Goal: Task Accomplishment & Management: Manage account settings

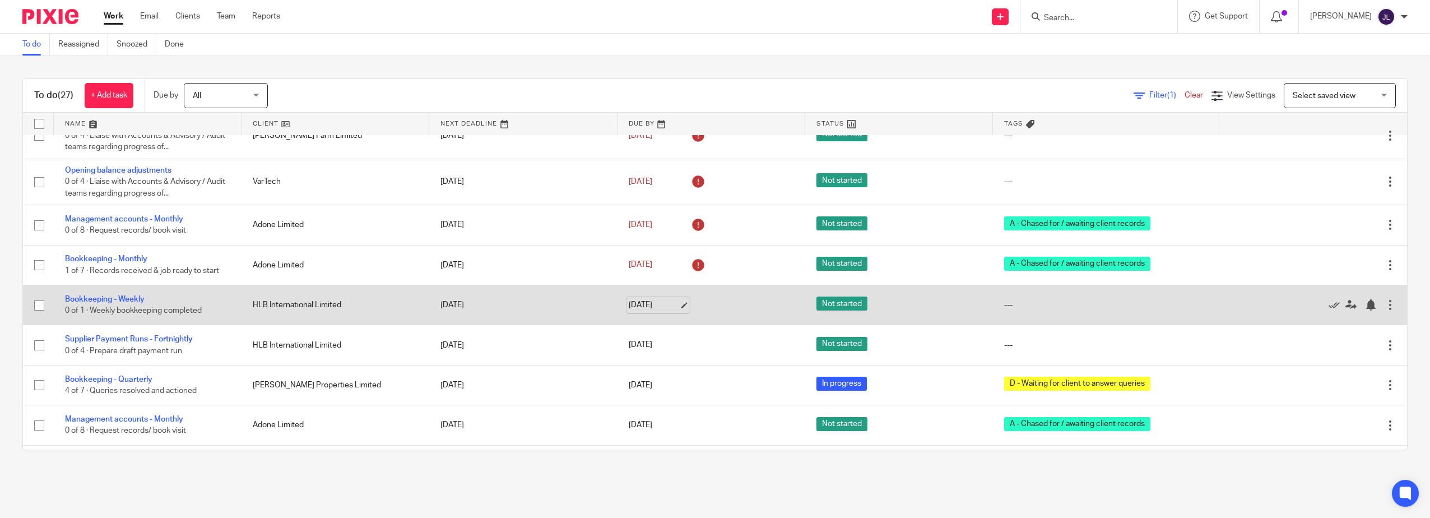
scroll to position [448, 0]
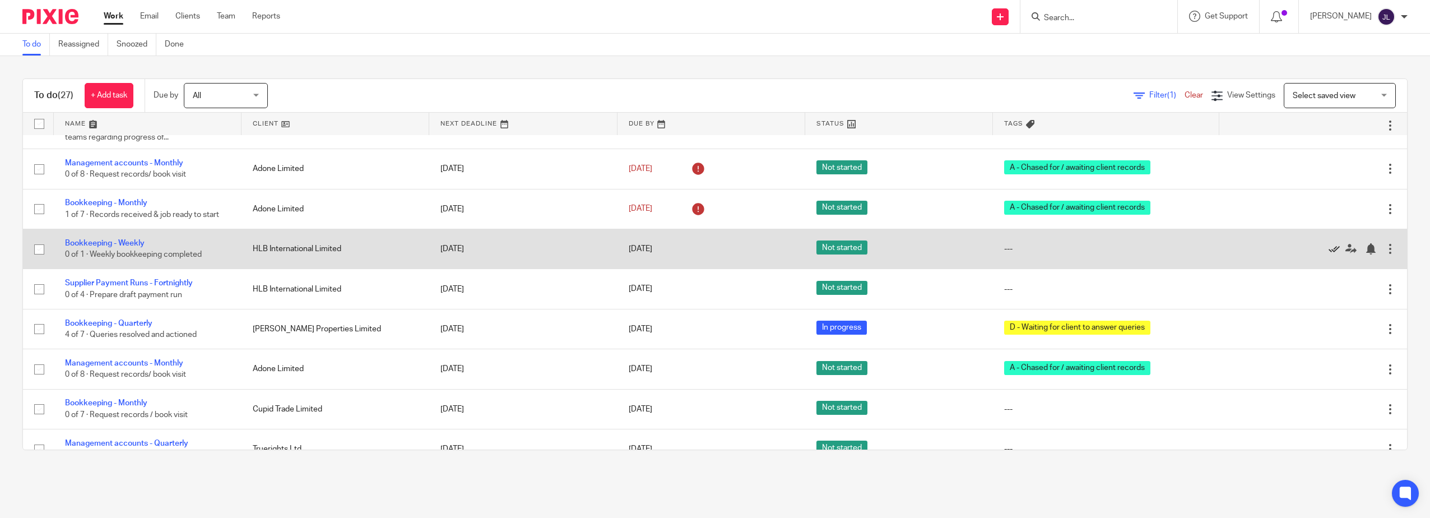
click at [1329, 248] on icon at bounding box center [1334, 248] width 11 height 11
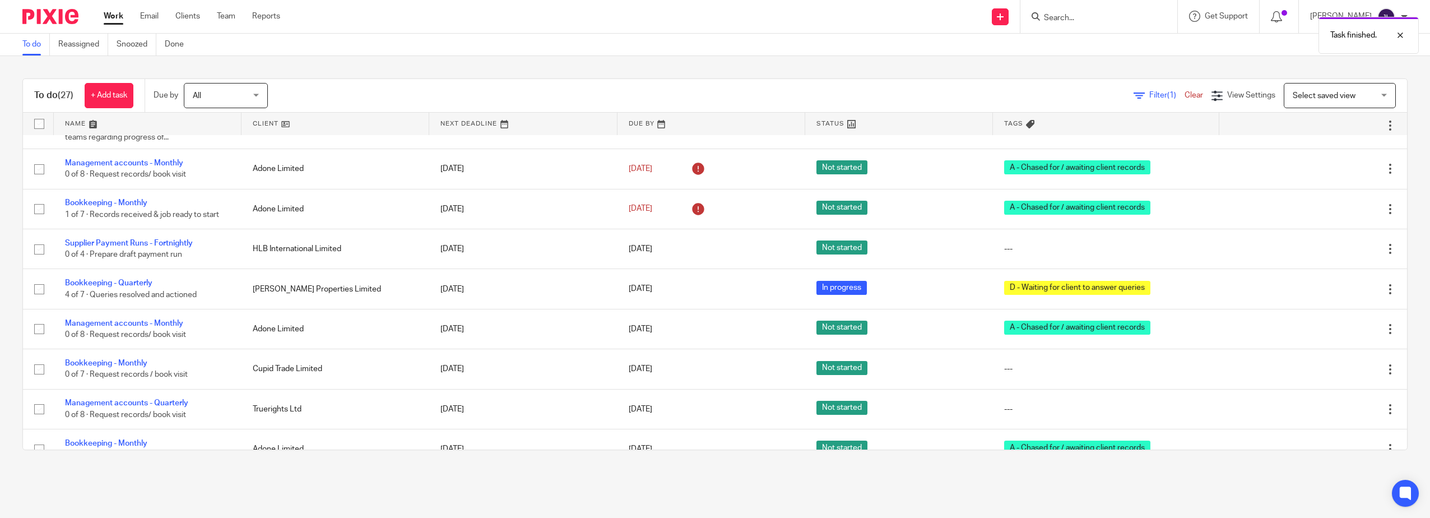
click at [1329, 248] on icon at bounding box center [1334, 248] width 11 height 11
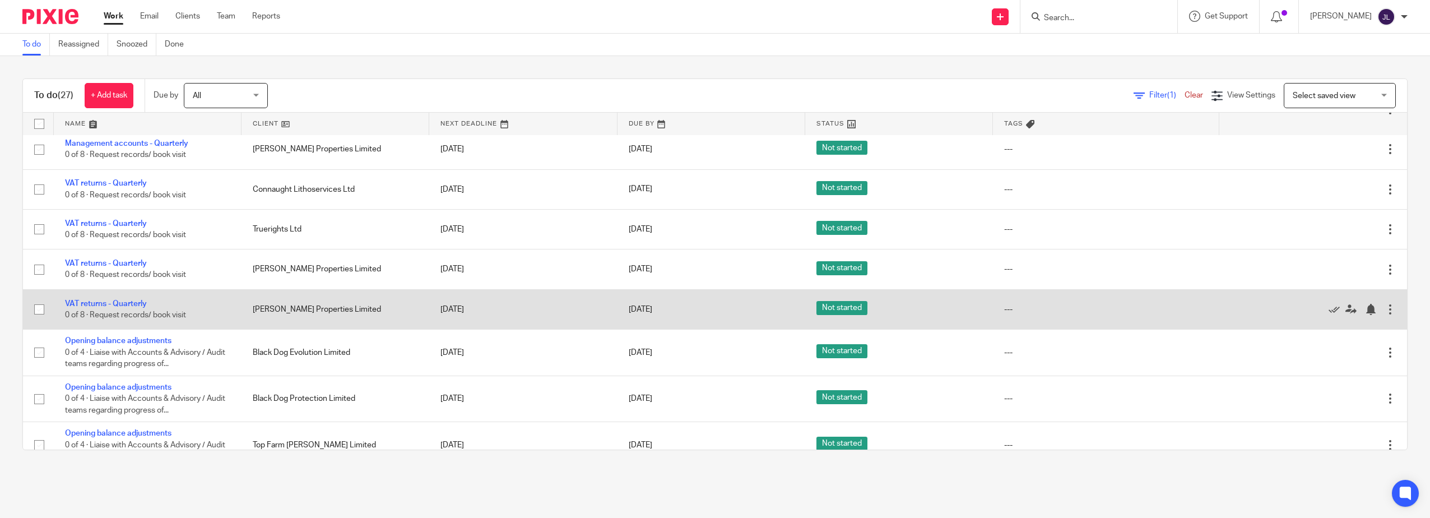
scroll to position [767, 0]
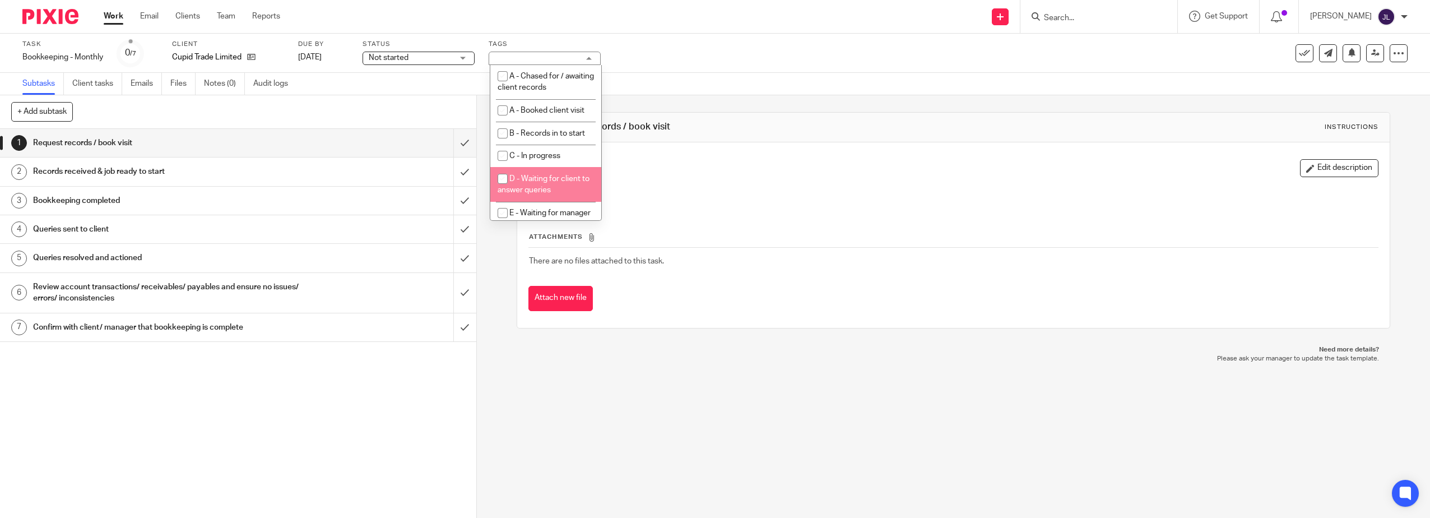
click at [539, 180] on span "D - Waiting for client to answer queries" at bounding box center [544, 185] width 92 height 20
checkbox input "true"
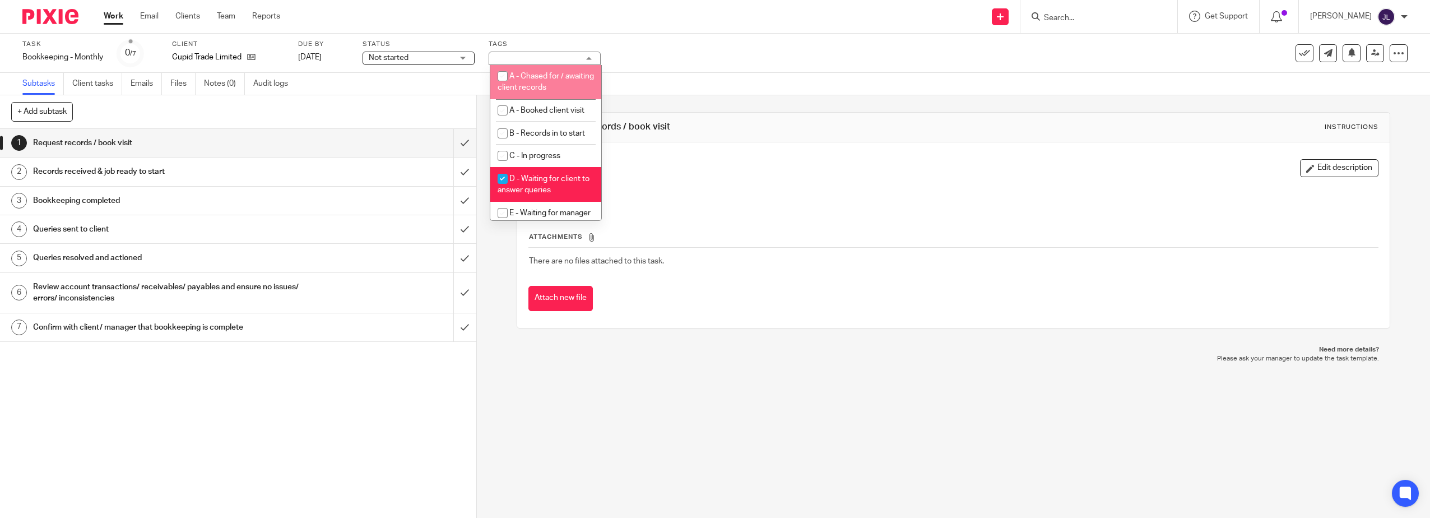
click at [446, 56] on span "Not started" at bounding box center [411, 58] width 84 height 12
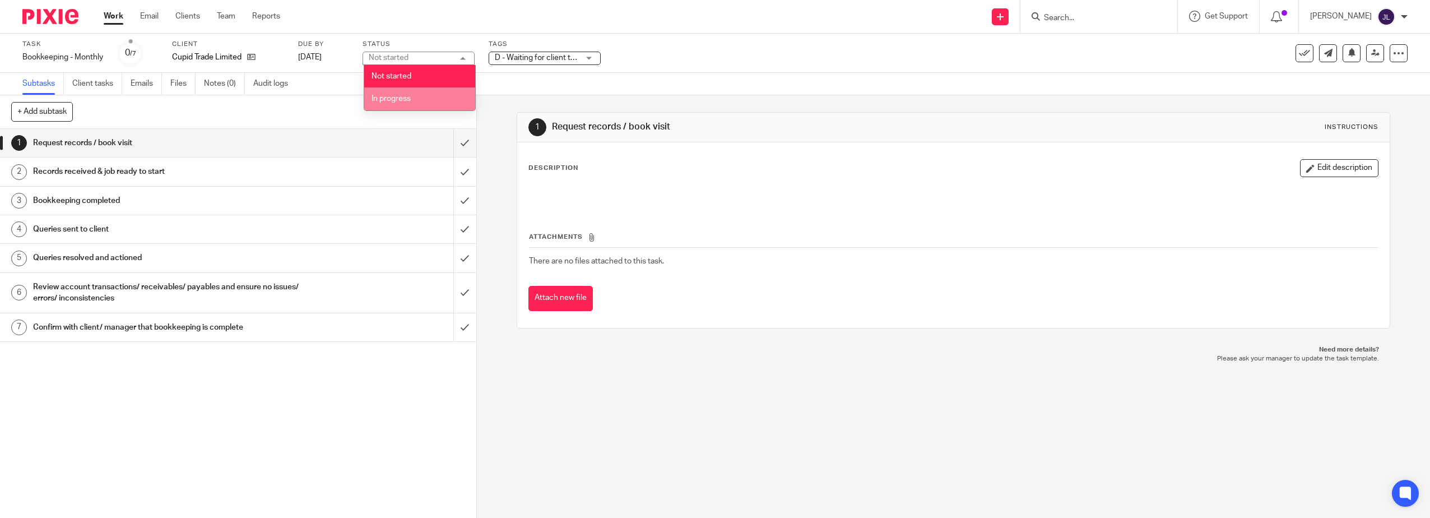
click at [439, 92] on li "In progress" at bounding box center [419, 98] width 111 height 23
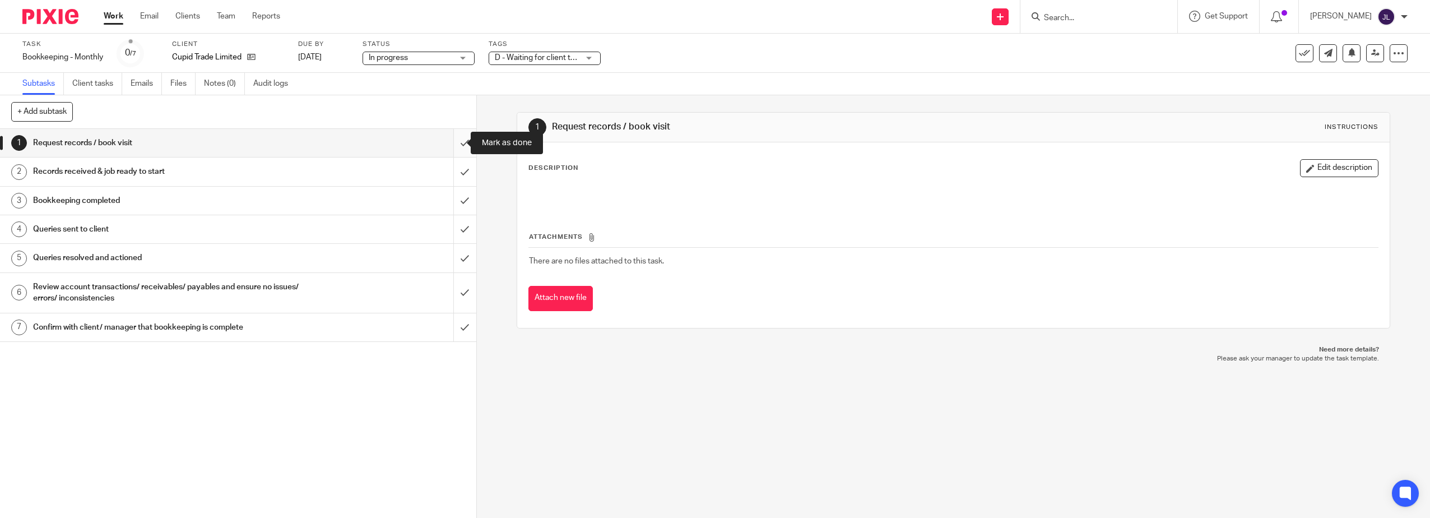
click at [452, 148] on input "submit" at bounding box center [238, 143] width 476 height 28
click at [452, 177] on input "submit" at bounding box center [238, 171] width 476 height 28
click at [453, 200] on input "submit" at bounding box center [238, 201] width 476 height 28
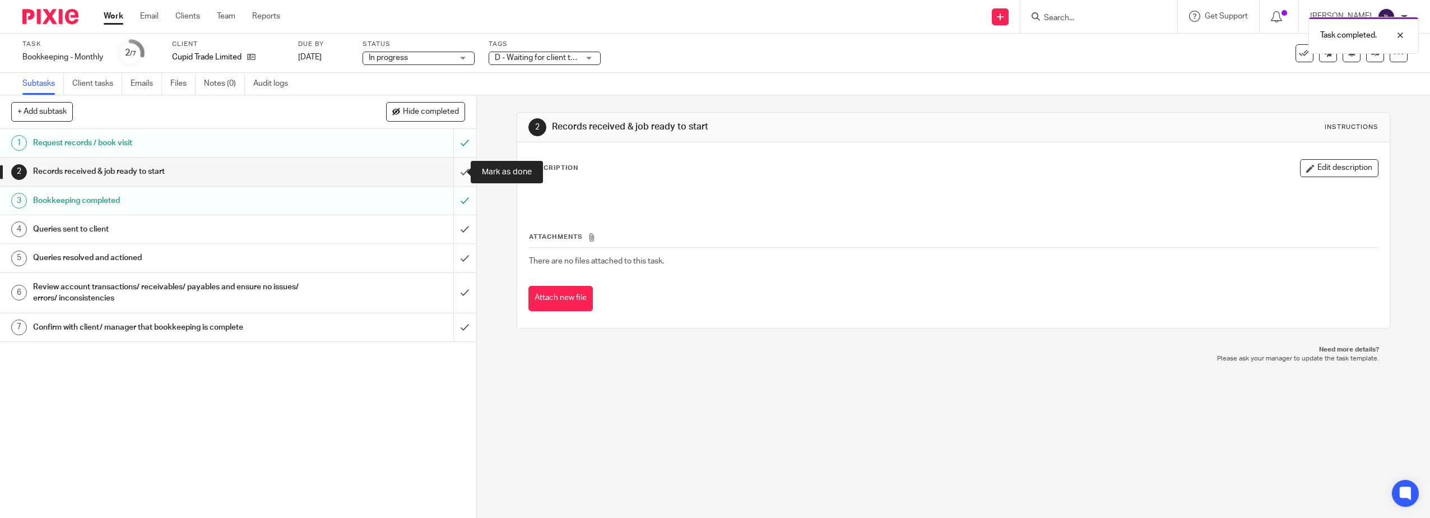
click at [454, 169] on input "submit" at bounding box center [238, 171] width 476 height 28
